Goal: Navigation & Orientation: Find specific page/section

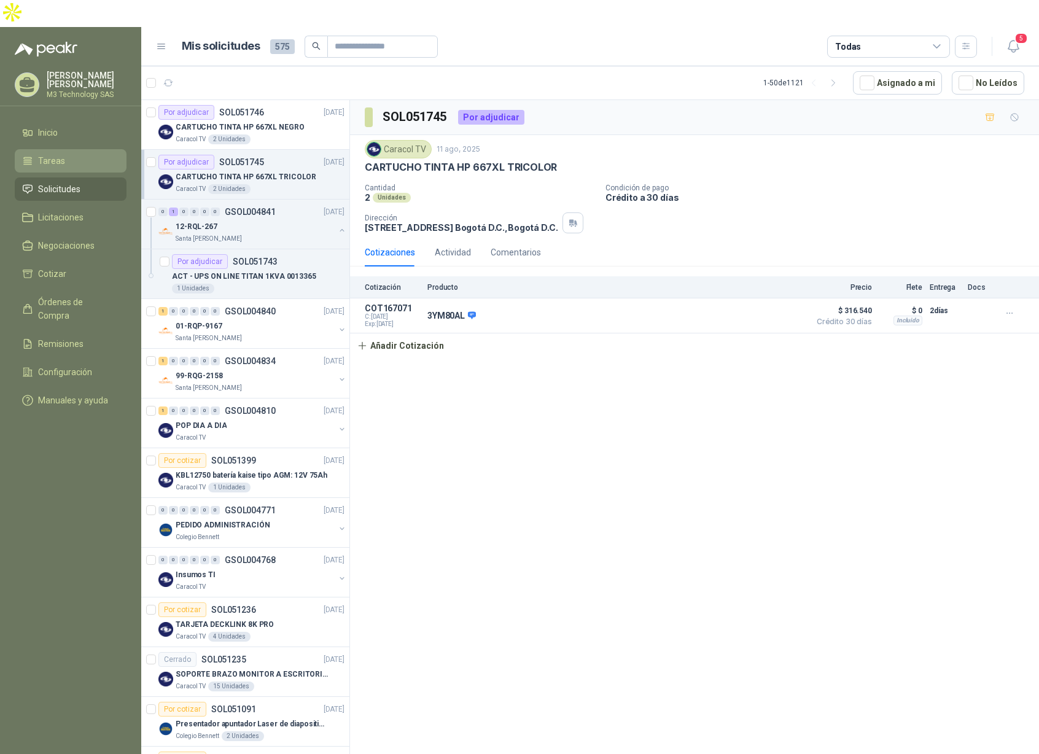
click at [49, 154] on span "Tareas" at bounding box center [51, 161] width 27 height 14
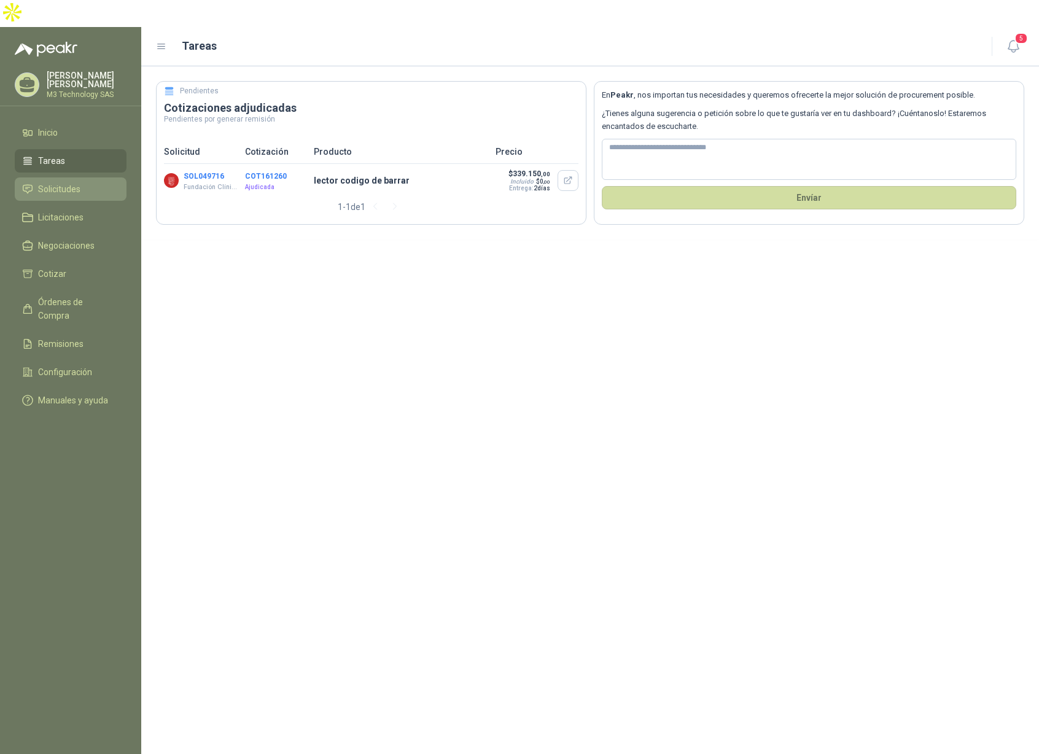
click at [58, 182] on span "Solicitudes" at bounding box center [59, 189] width 42 height 14
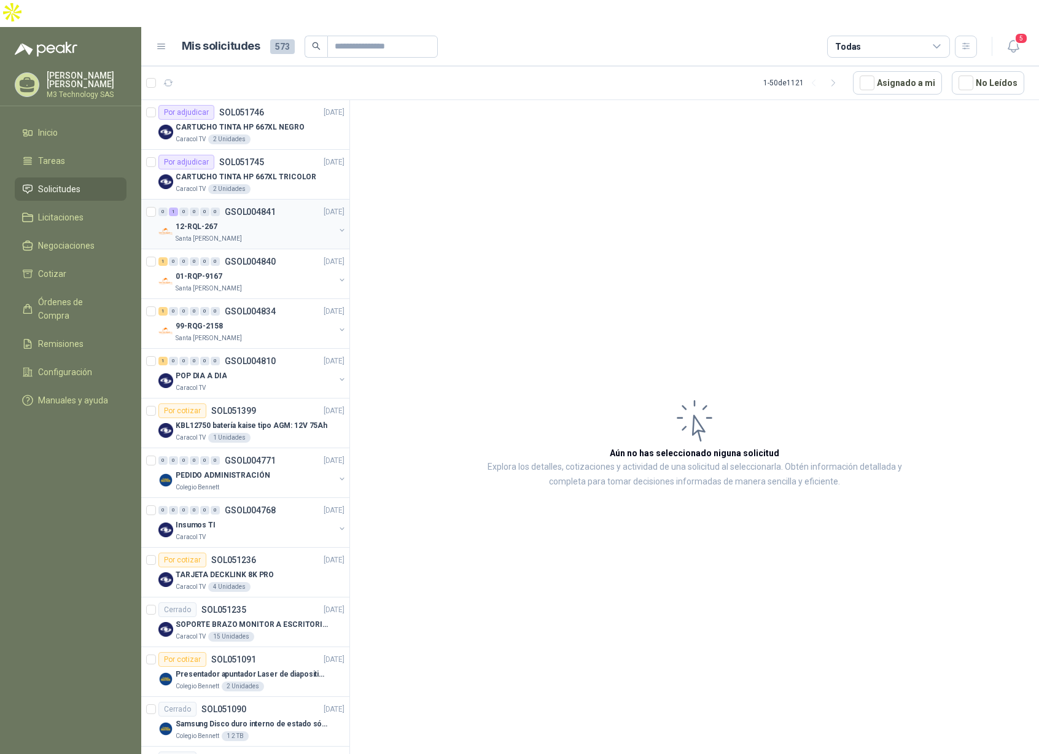
click at [277, 234] on div "Santa [PERSON_NAME]" at bounding box center [255, 239] width 159 height 10
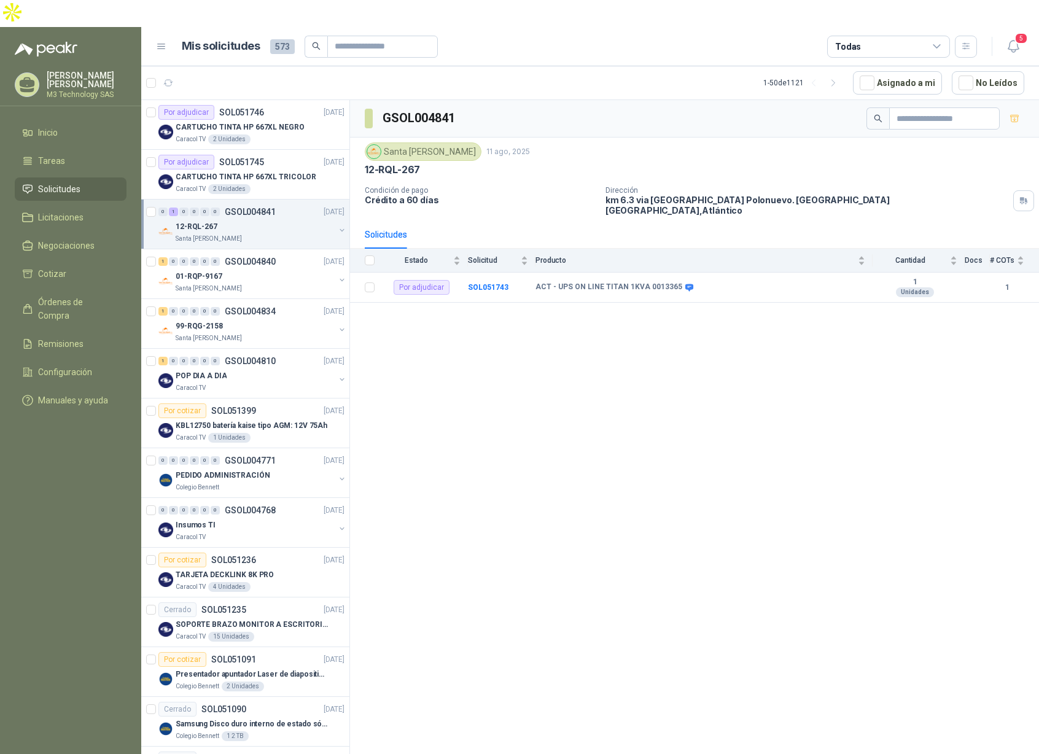
click at [88, 182] on li "Solicitudes" at bounding box center [70, 189] width 97 height 14
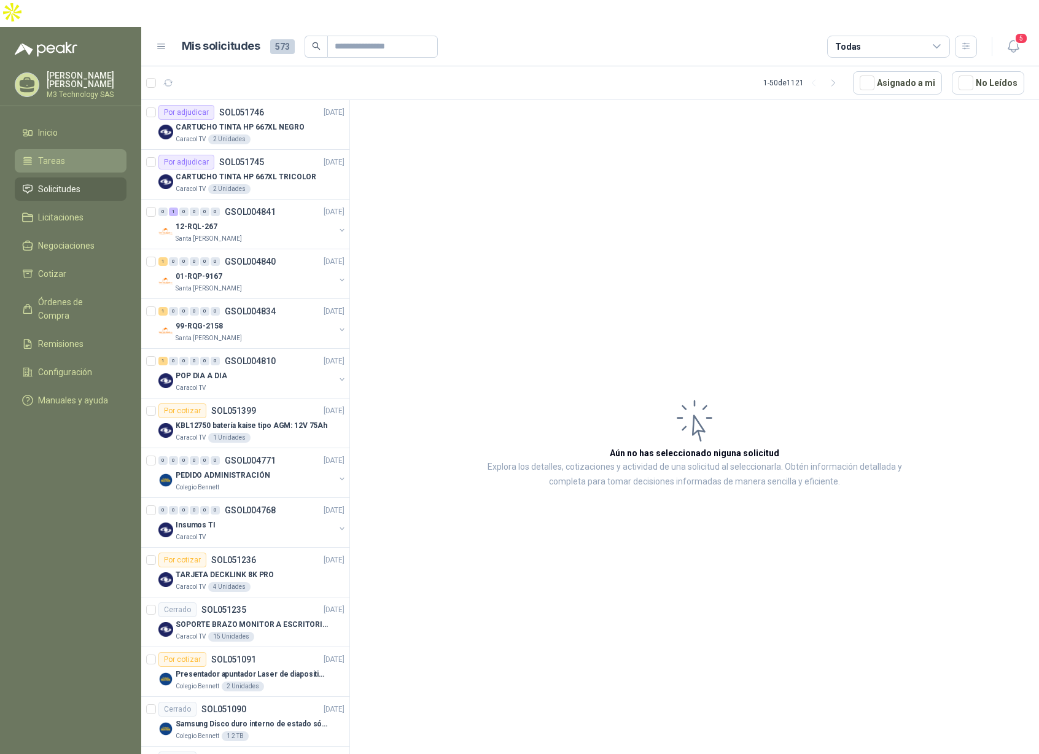
click at [60, 154] on span "Tareas" at bounding box center [51, 161] width 27 height 14
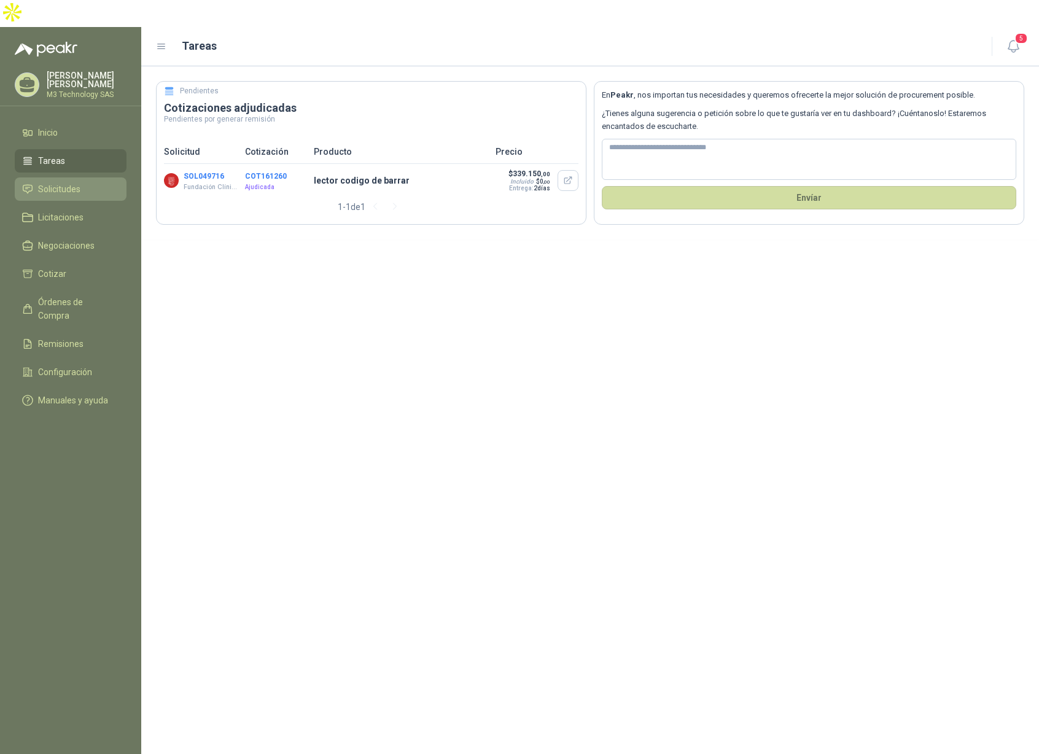
click at [72, 182] on span "Solicitudes" at bounding box center [59, 189] width 42 height 14
